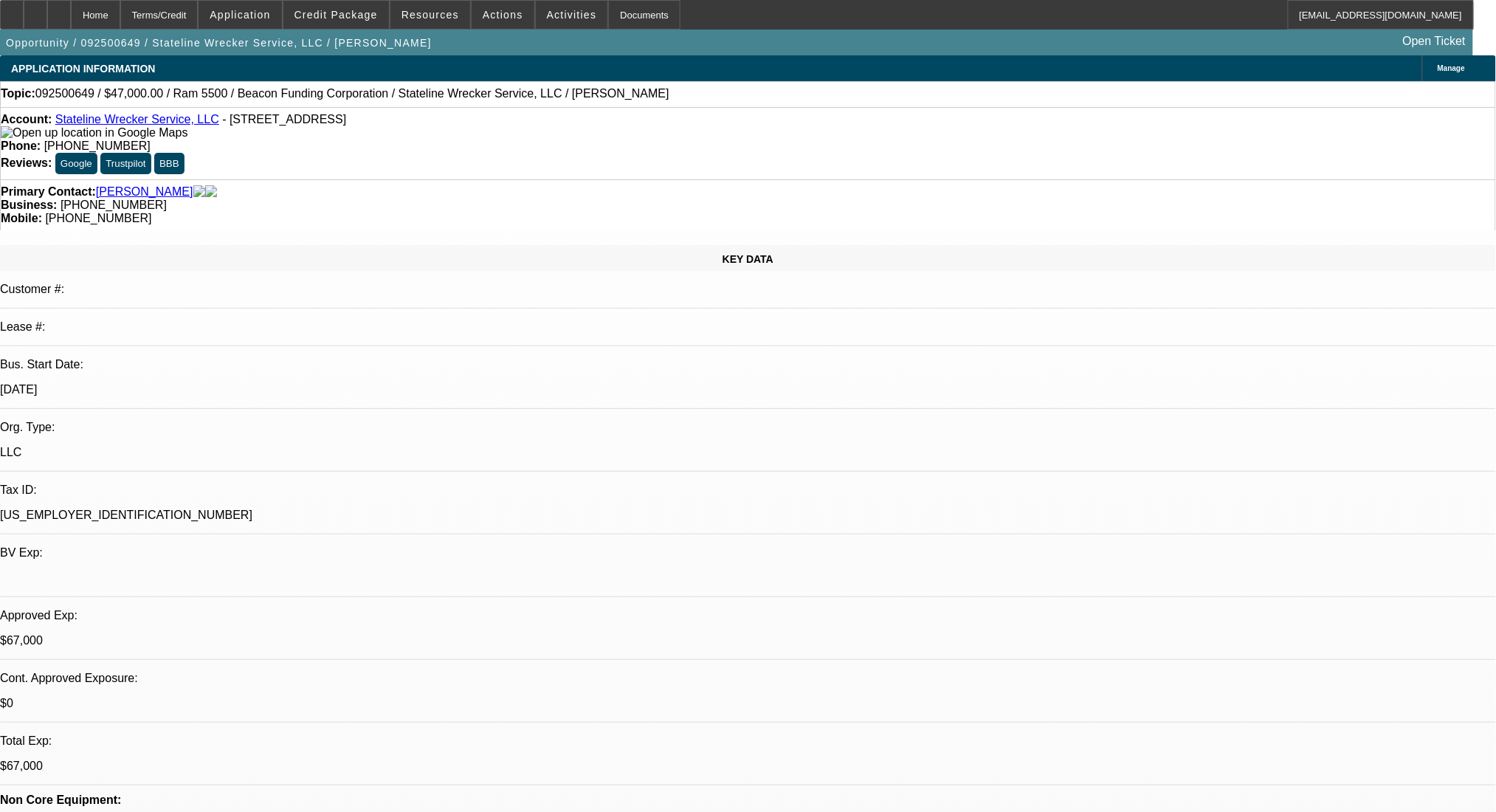
select select "0"
select select "2"
select select "0.1"
select select "4"
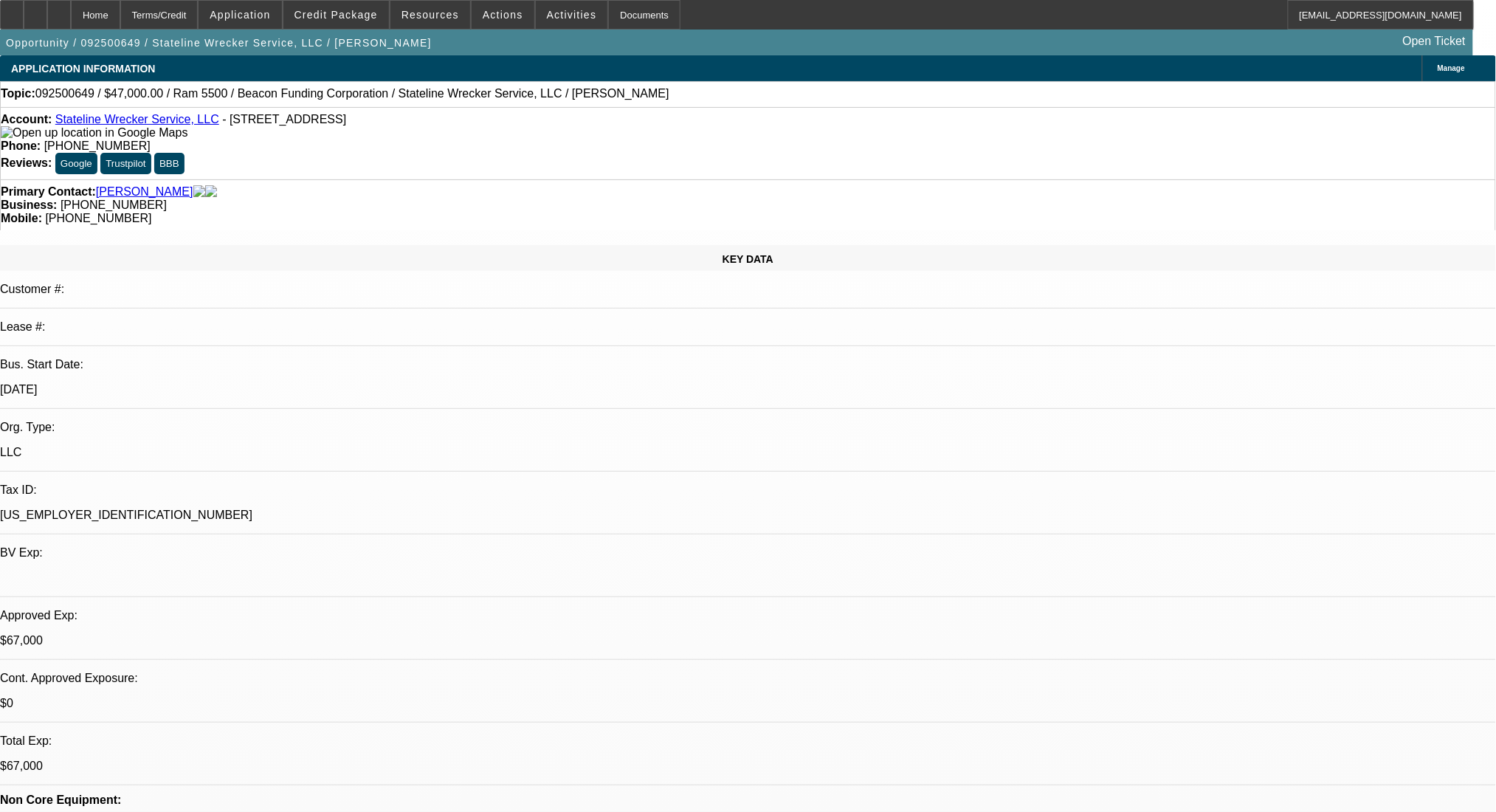
select select "0"
select select "2"
select select "0.1"
select select "4"
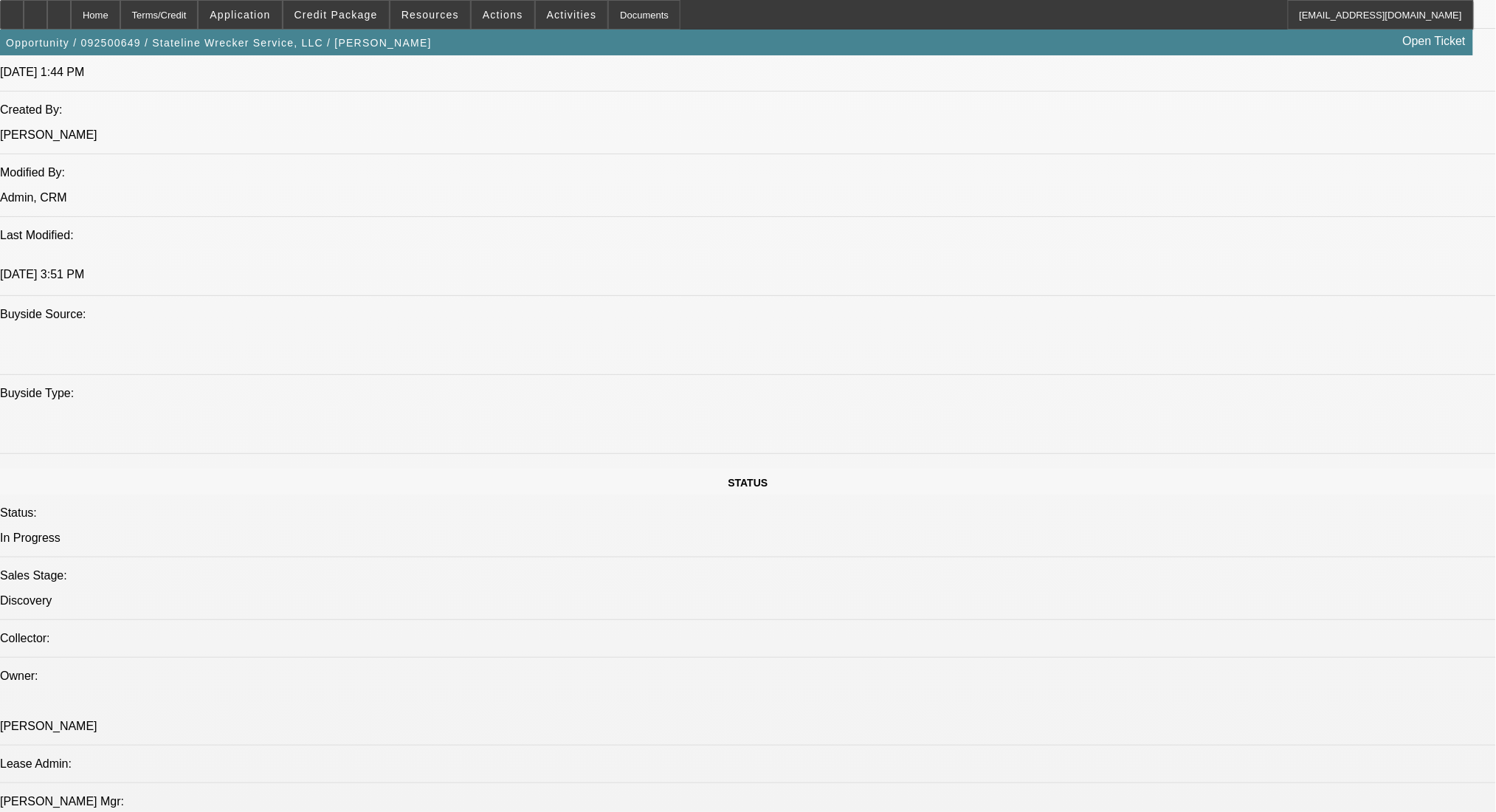
scroll to position [689, 0]
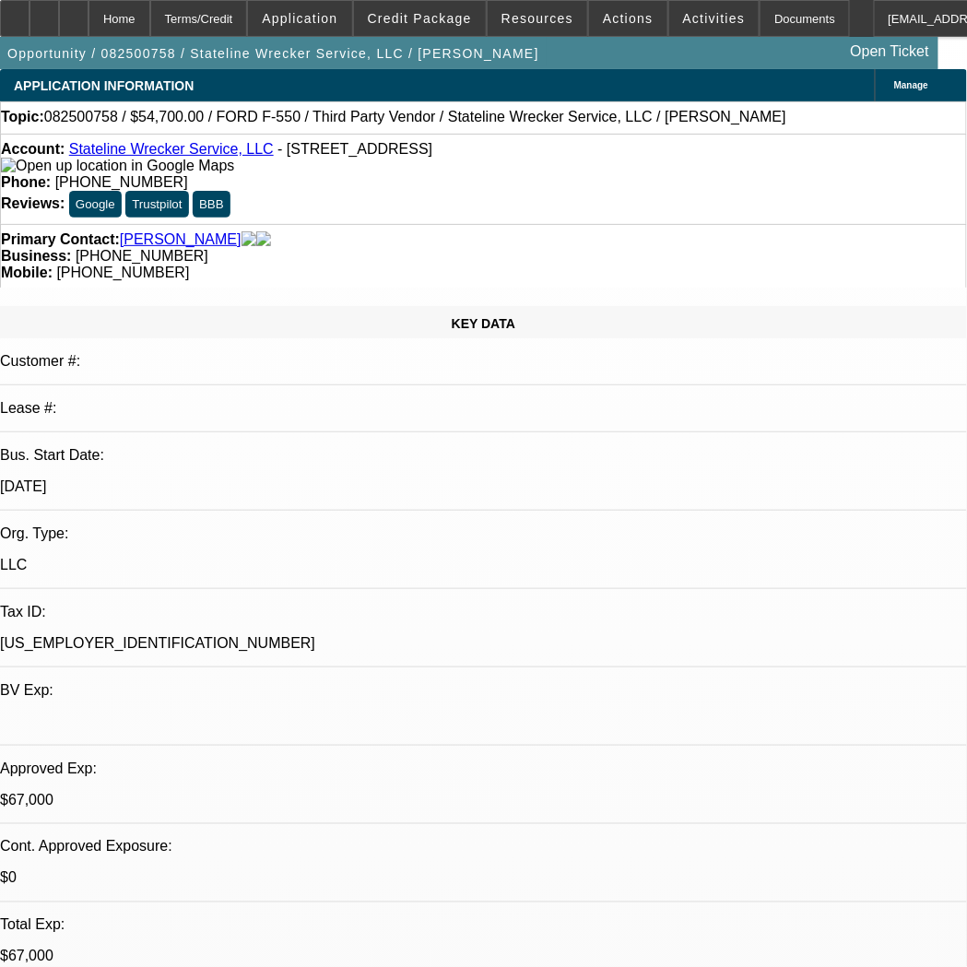
select select "0"
select select "2"
select select "0.1"
select select "4"
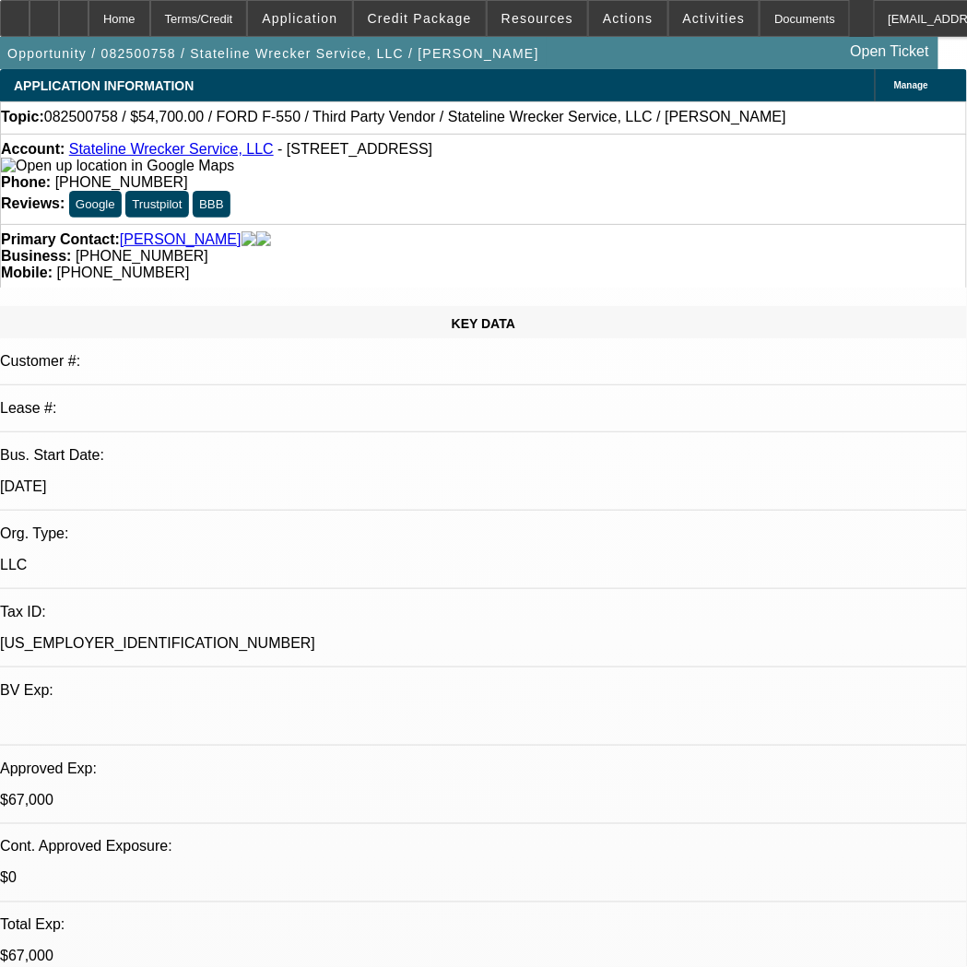
select select "0"
select select "2"
select select "0.1"
select select "4"
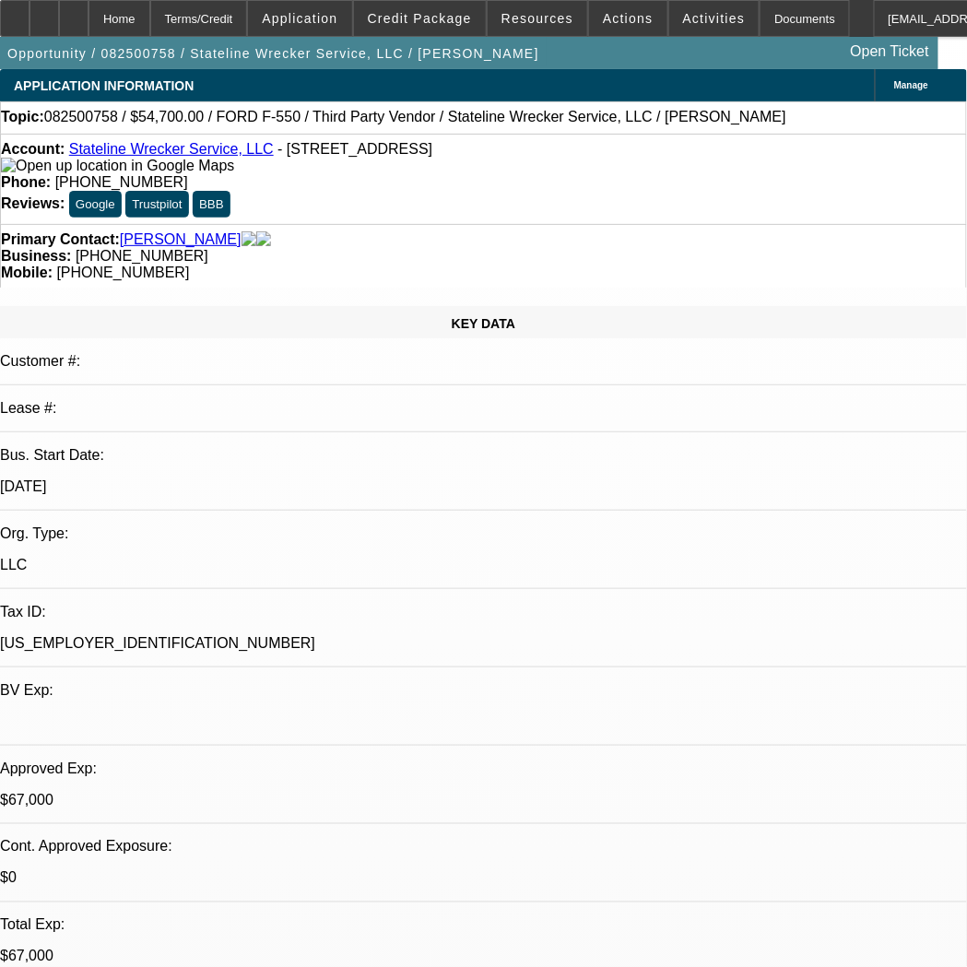
select select "0"
select select "2"
select select "0.1"
select select "4"
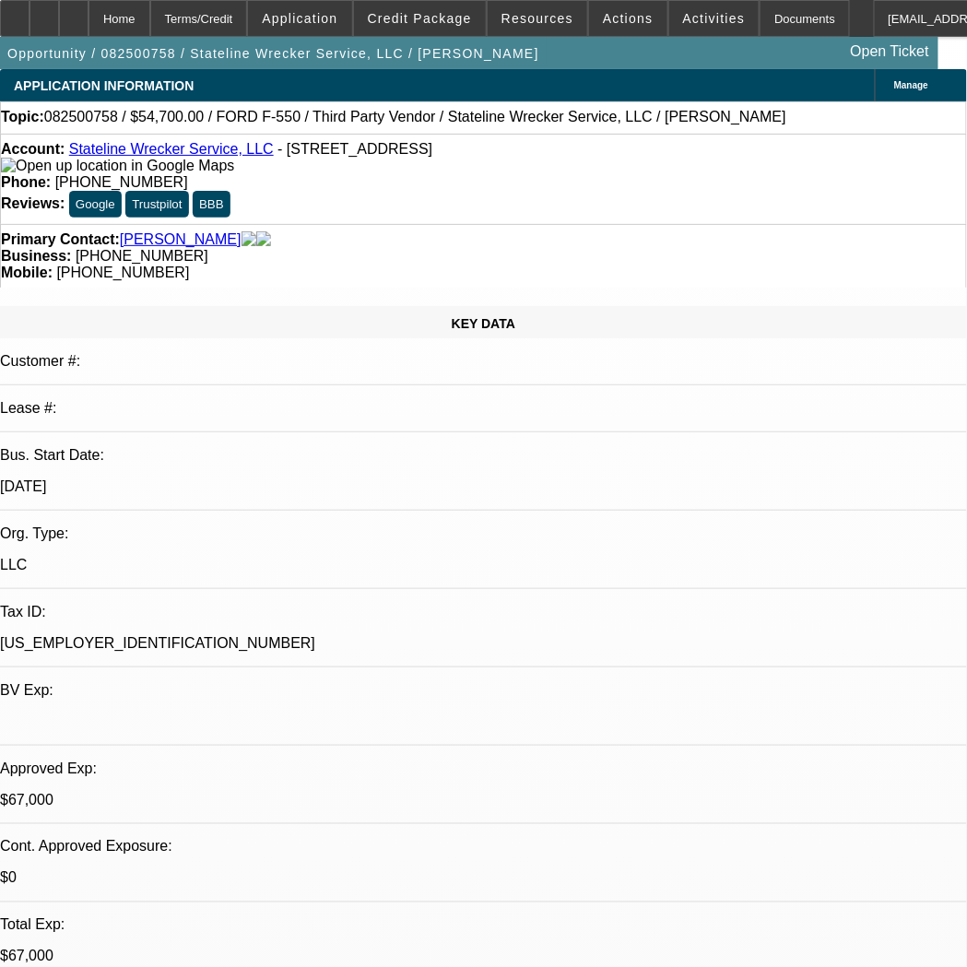
select select "0"
select select "2"
select select "0.1"
select select "4"
